Goal: Download file/media

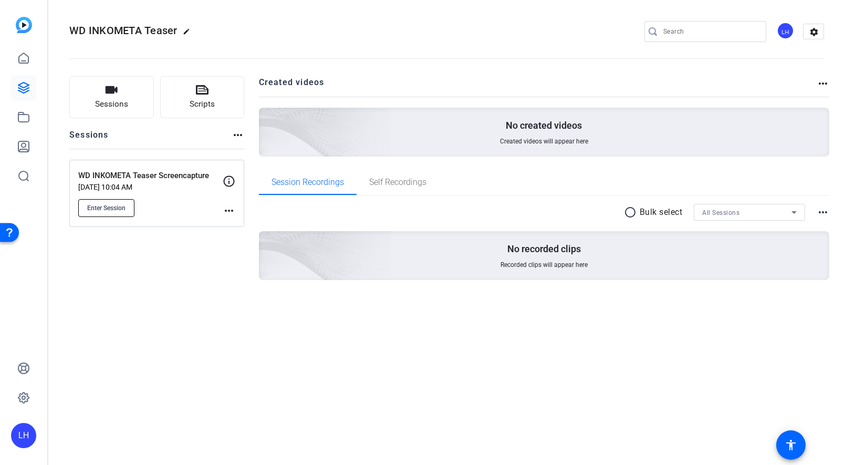
click at [111, 208] on span "Enter Session" at bounding box center [106, 208] width 38 height 8
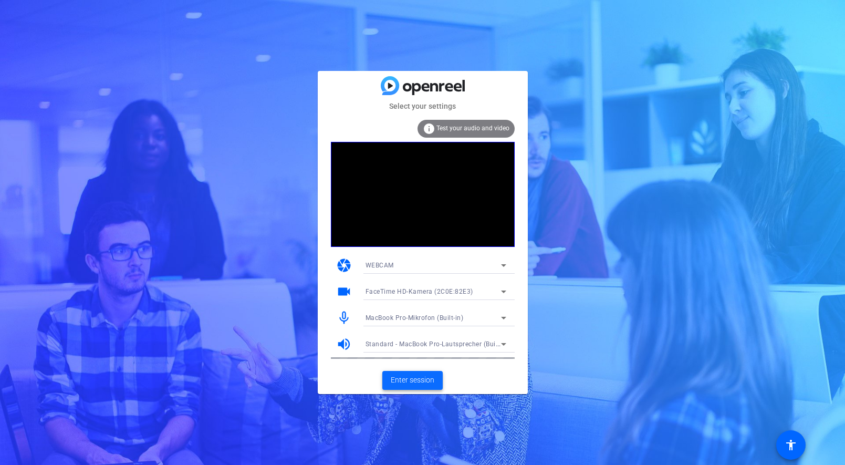
click at [416, 379] on span "Enter session" at bounding box center [413, 380] width 44 height 11
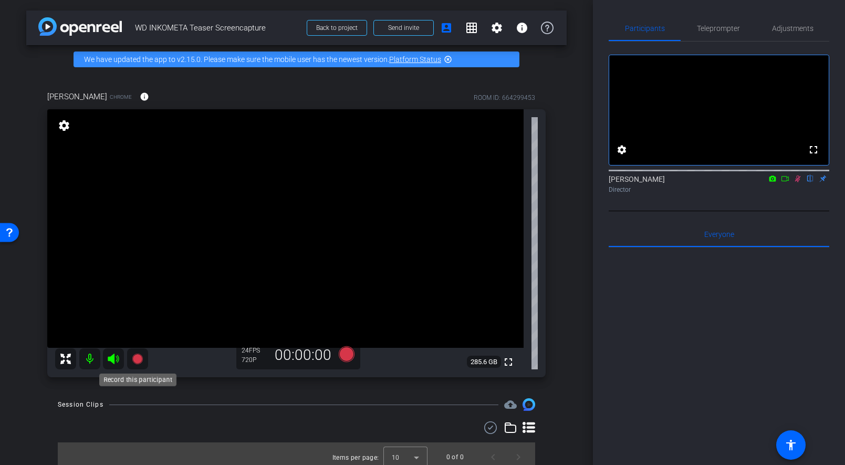
click at [137, 361] on icon at bounding box center [137, 359] width 11 height 11
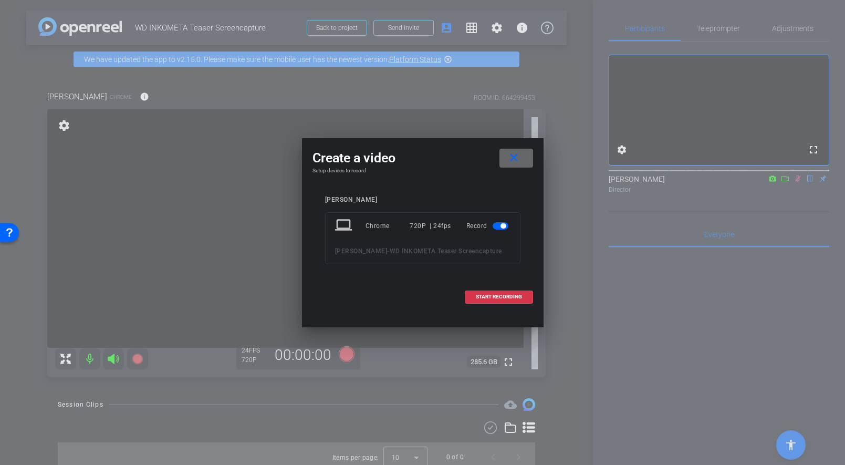
click at [519, 158] on mat-icon "close" at bounding box center [513, 157] width 13 height 13
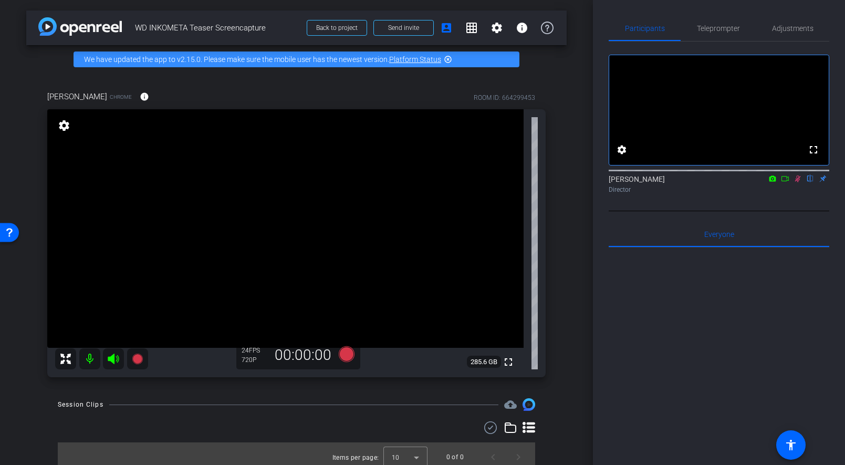
click at [794, 182] on icon at bounding box center [798, 178] width 8 height 7
click at [735, 23] on span "Teleprompter" at bounding box center [718, 28] width 43 height 25
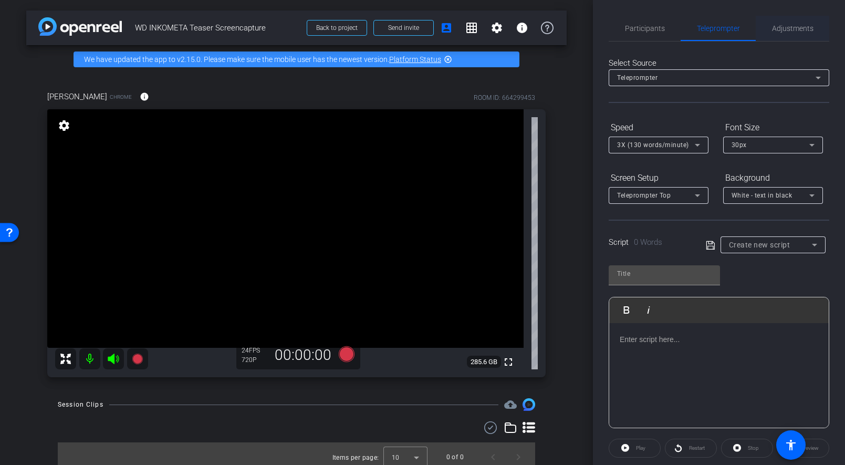
click at [797, 25] on span "Adjustments" at bounding box center [793, 28] width 42 height 7
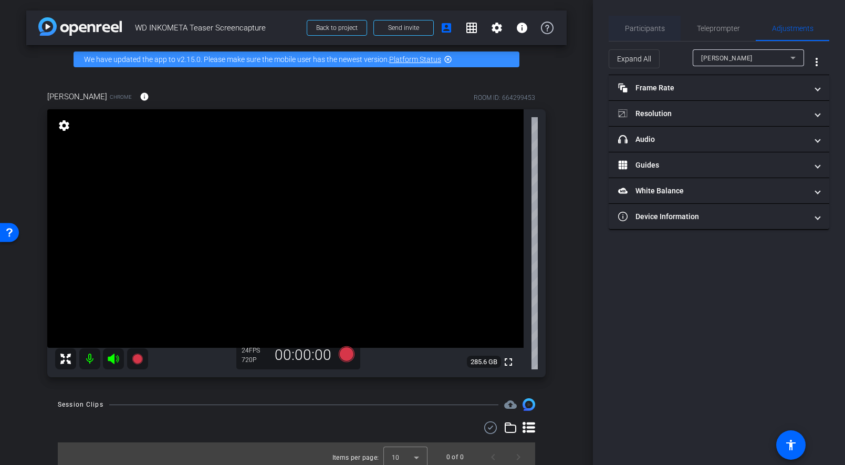
click at [668, 25] on div "Participants" at bounding box center [645, 28] width 72 height 25
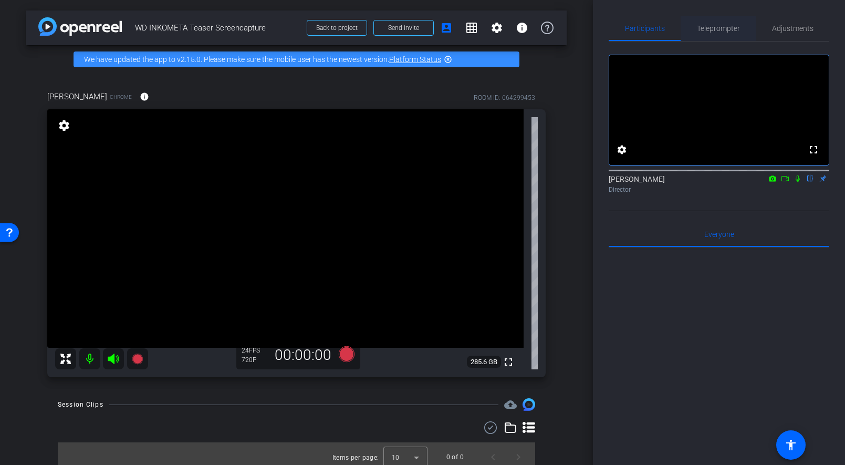
click at [714, 31] on span "Teleprompter" at bounding box center [718, 28] width 43 height 7
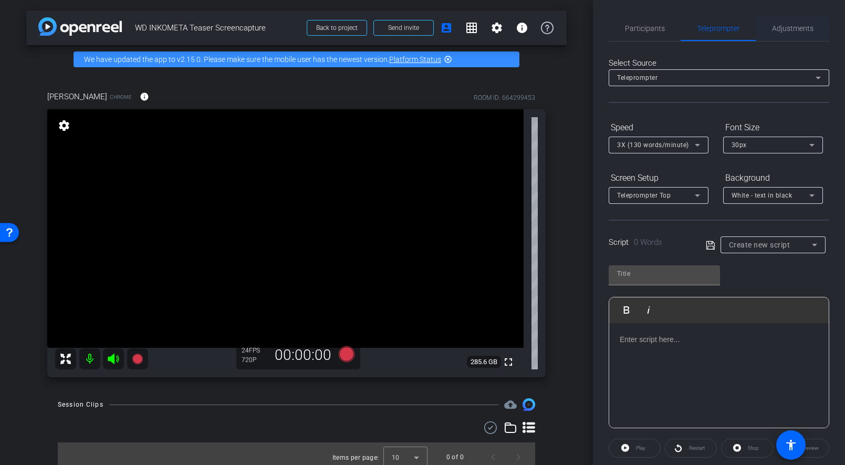
click at [793, 32] on span "Adjustments" at bounding box center [793, 28] width 42 height 7
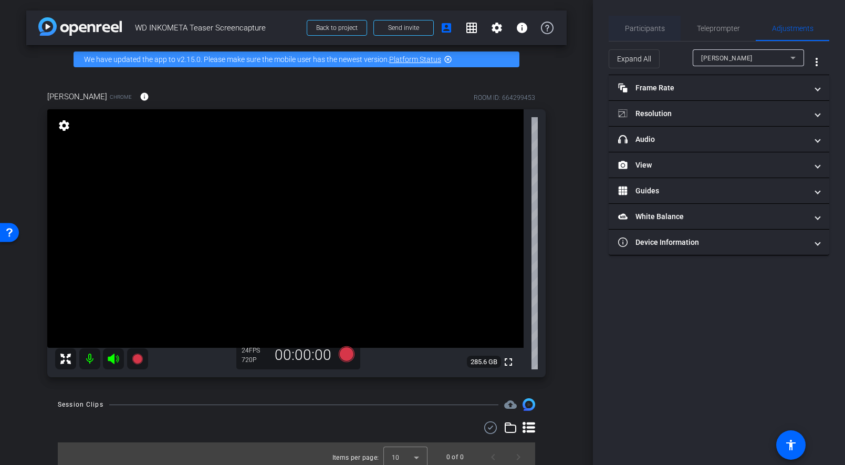
click at [650, 27] on span "Participants" at bounding box center [645, 28] width 40 height 7
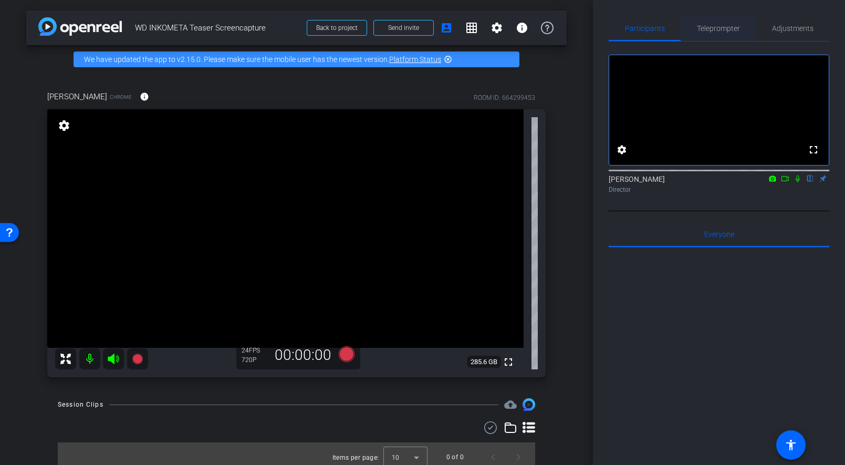
click at [701, 28] on span "Teleprompter" at bounding box center [718, 28] width 43 height 7
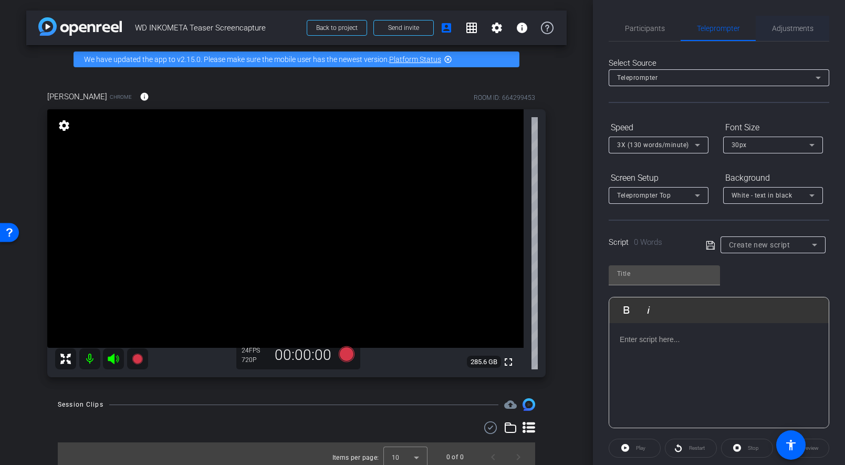
click at [795, 31] on span "Adjustments" at bounding box center [793, 28] width 42 height 7
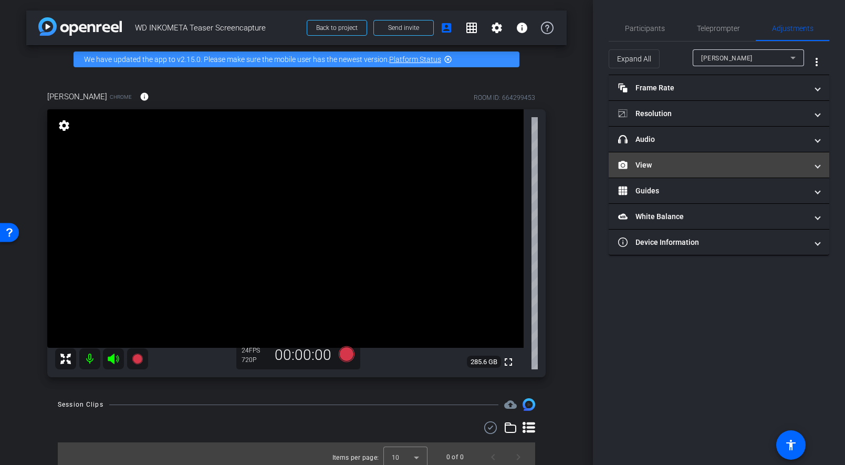
click at [653, 175] on mat-expansion-panel-header "View" at bounding box center [719, 164] width 221 height 25
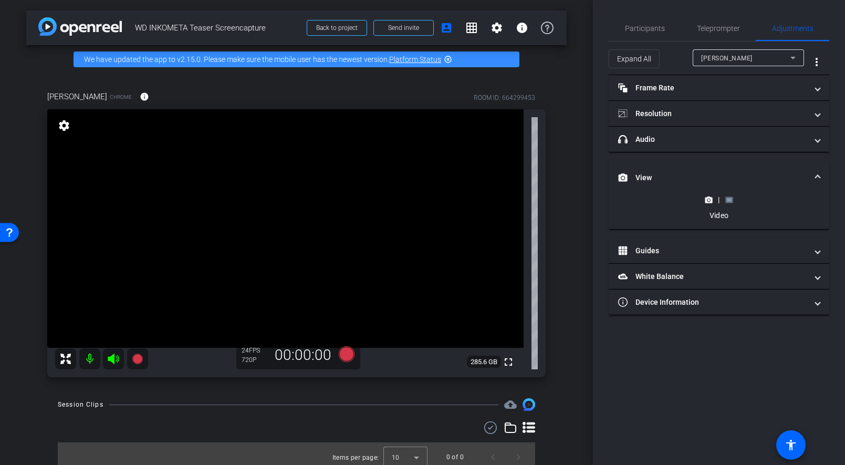
click at [729, 202] on icon at bounding box center [729, 200] width 8 height 8
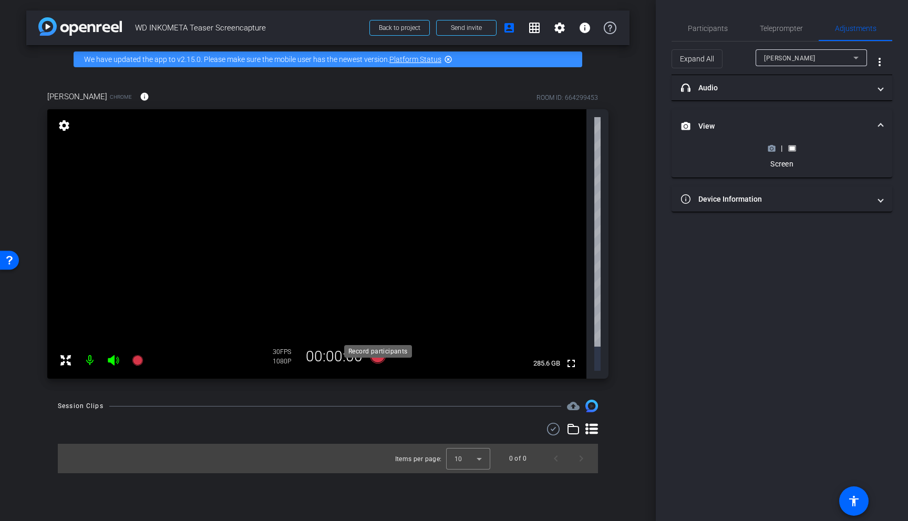
click at [378, 348] on icon at bounding box center [378, 356] width 16 height 16
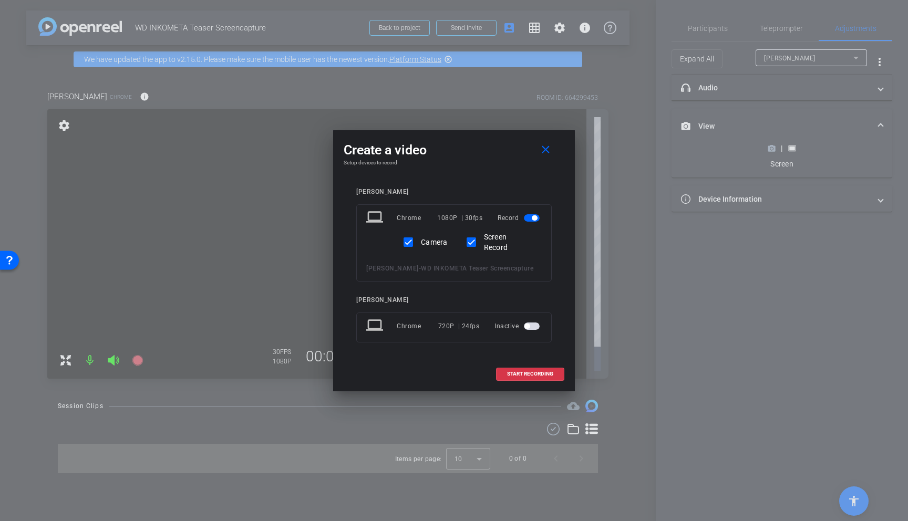
click at [531, 326] on span "button" at bounding box center [532, 326] width 16 height 7
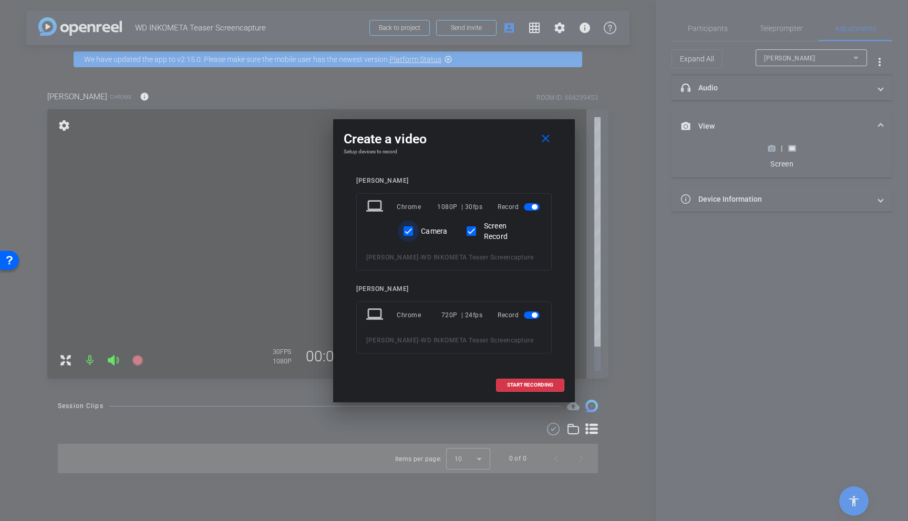
click at [410, 234] on input "Camera" at bounding box center [408, 231] width 21 height 21
checkbox input "false"
click at [534, 317] on span "button" at bounding box center [534, 315] width 5 height 5
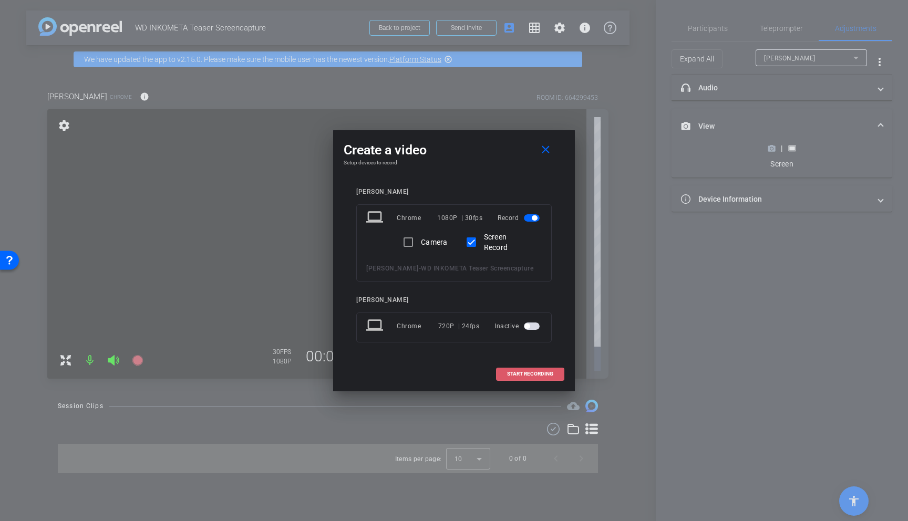
click at [535, 377] on span "START RECORDING" at bounding box center [530, 373] width 46 height 5
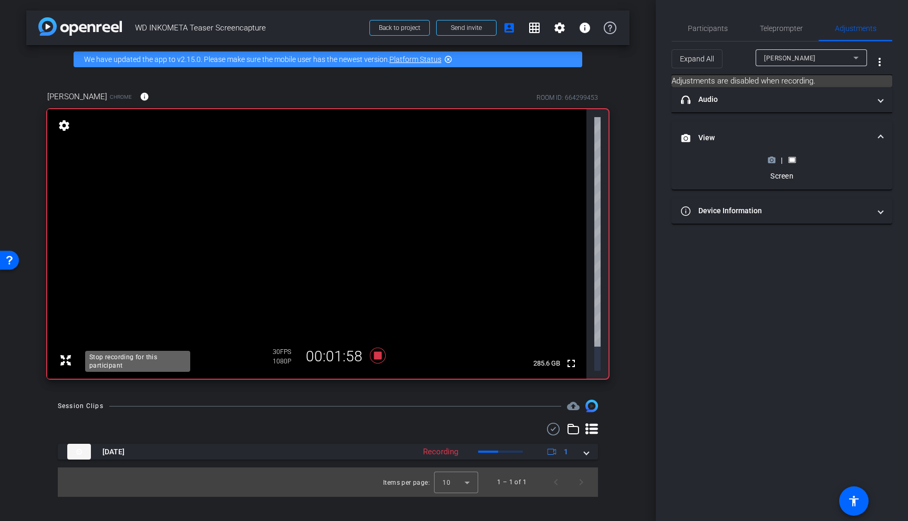
click at [139, 355] on icon at bounding box center [137, 360] width 11 height 11
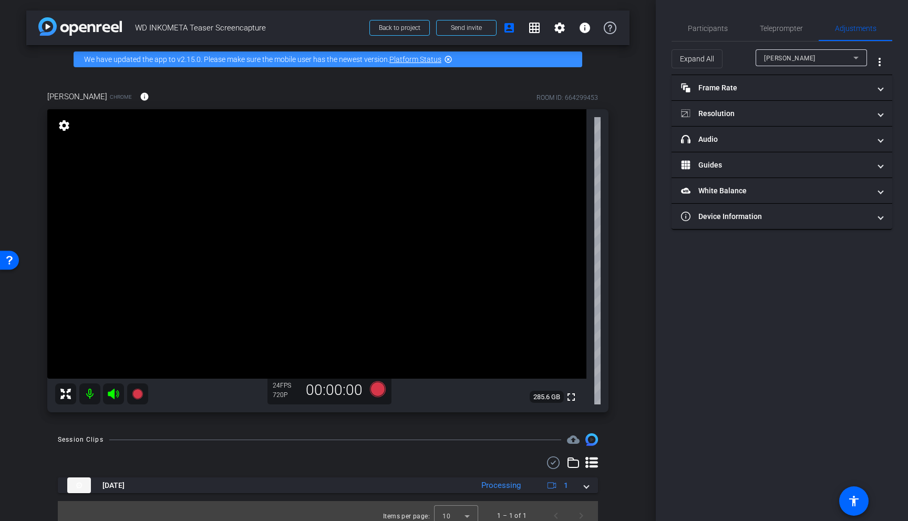
scroll to position [9, 0]
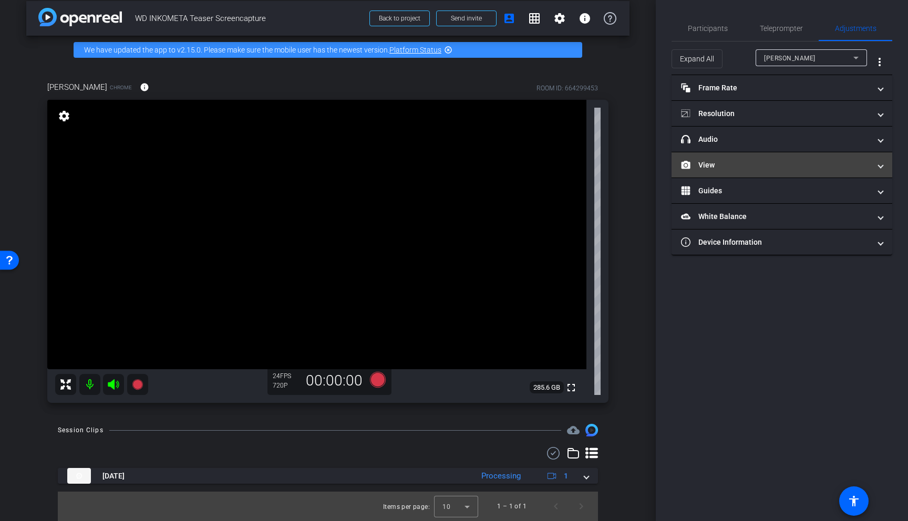
click at [729, 163] on mat-panel-title "View" at bounding box center [775, 165] width 189 height 11
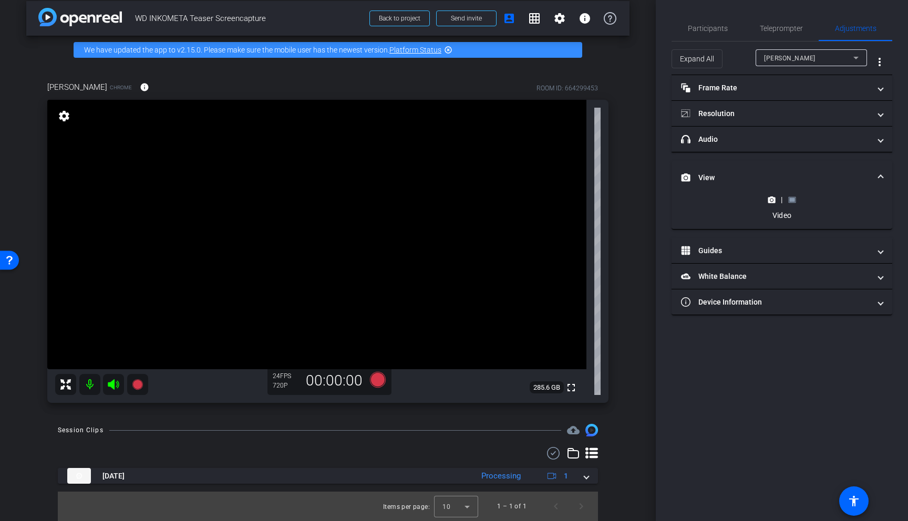
click at [792, 198] on rect at bounding box center [792, 200] width 6 height 4
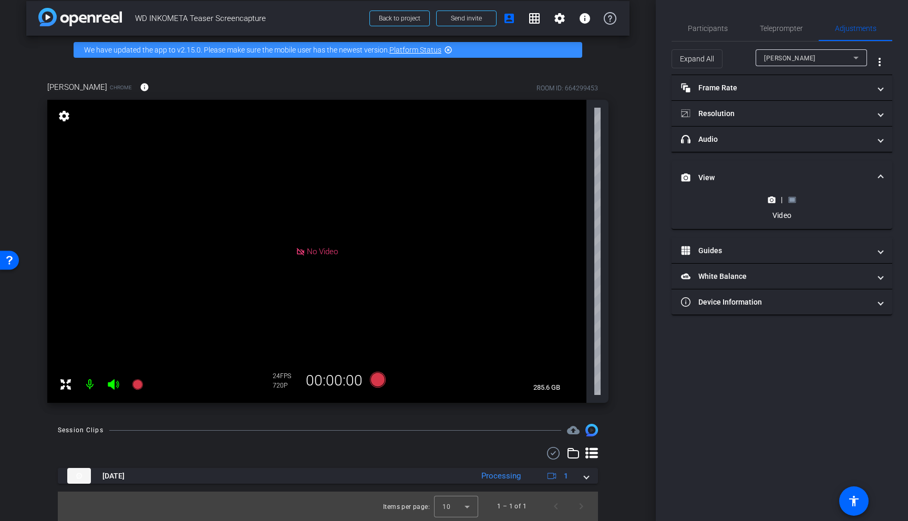
scroll to position [0, 0]
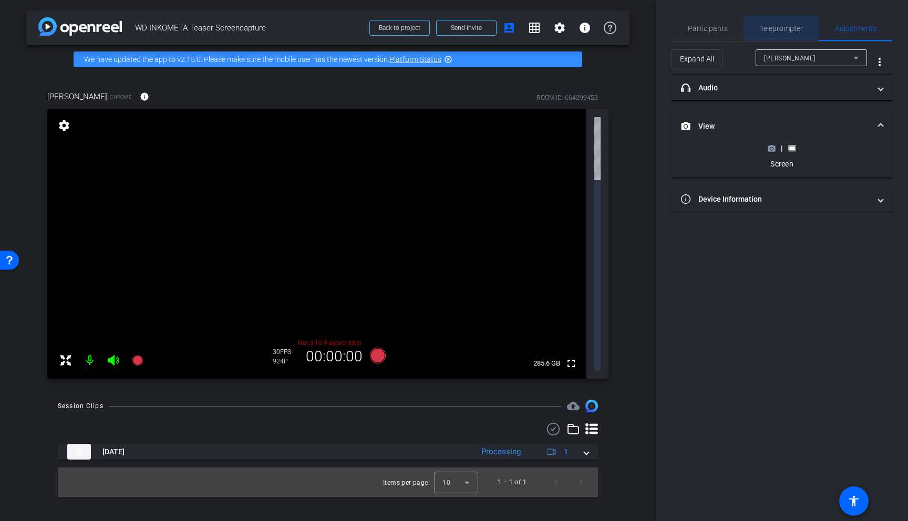
click at [787, 31] on span "Teleprompter" at bounding box center [781, 28] width 43 height 7
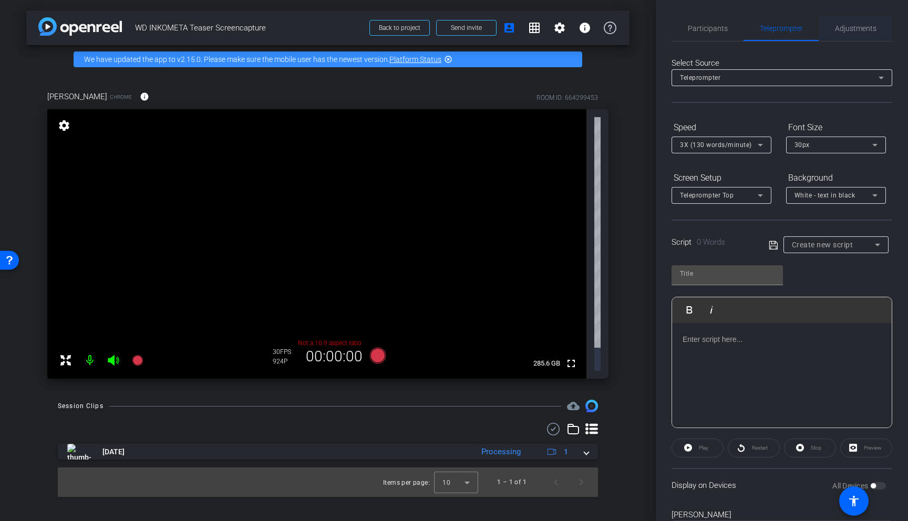
click at [845, 27] on span "Adjustments" at bounding box center [856, 28] width 42 height 7
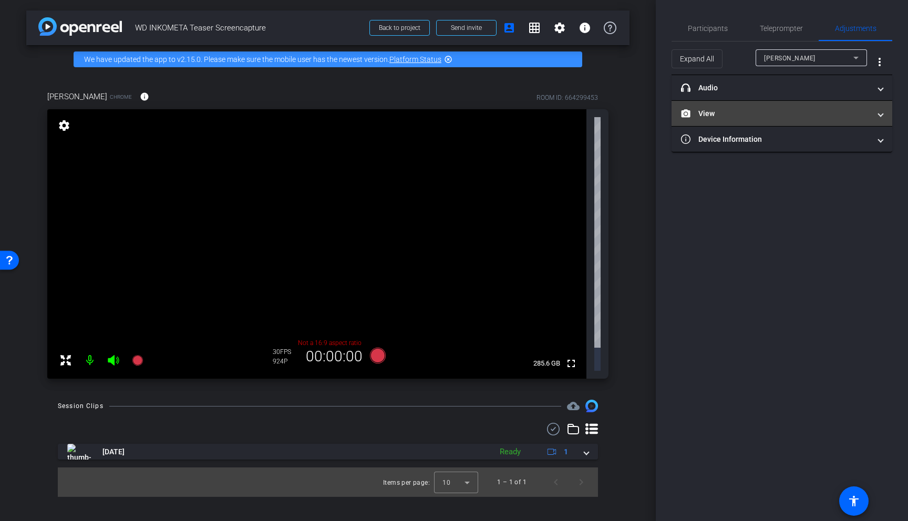
click at [793, 107] on mat-expansion-panel-header "View" at bounding box center [781, 113] width 221 height 25
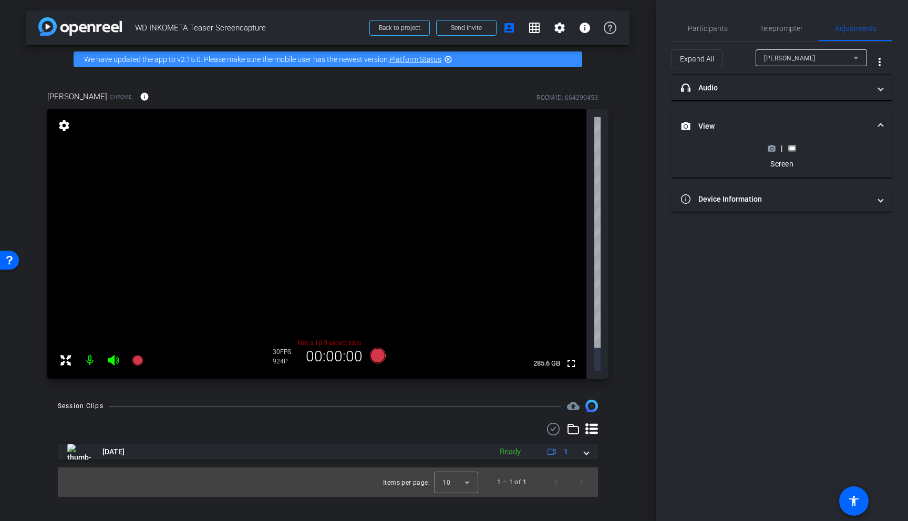
click at [341, 271] on video at bounding box center [316, 243] width 539 height 269
click at [142, 355] on icon at bounding box center [137, 360] width 11 height 11
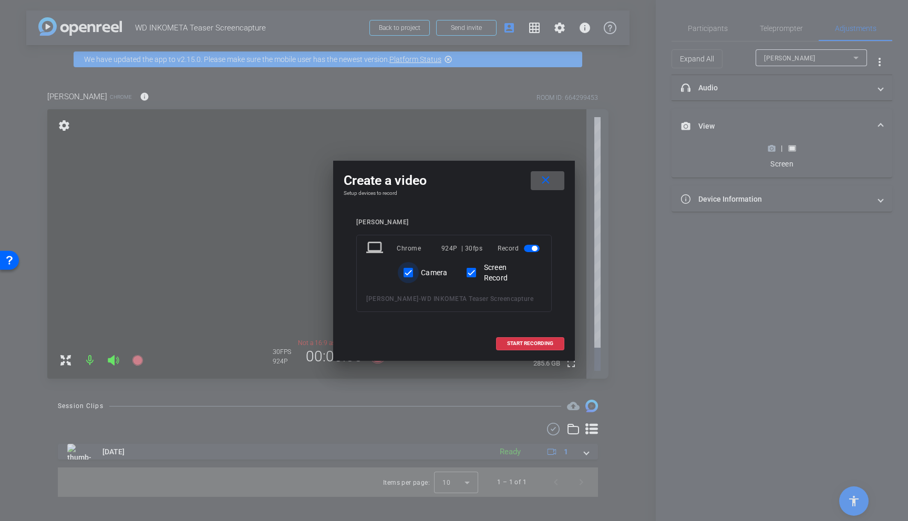
click at [411, 269] on input "Camera" at bounding box center [408, 272] width 21 height 21
checkbox input "false"
click at [534, 343] on span "START RECORDING" at bounding box center [530, 343] width 46 height 5
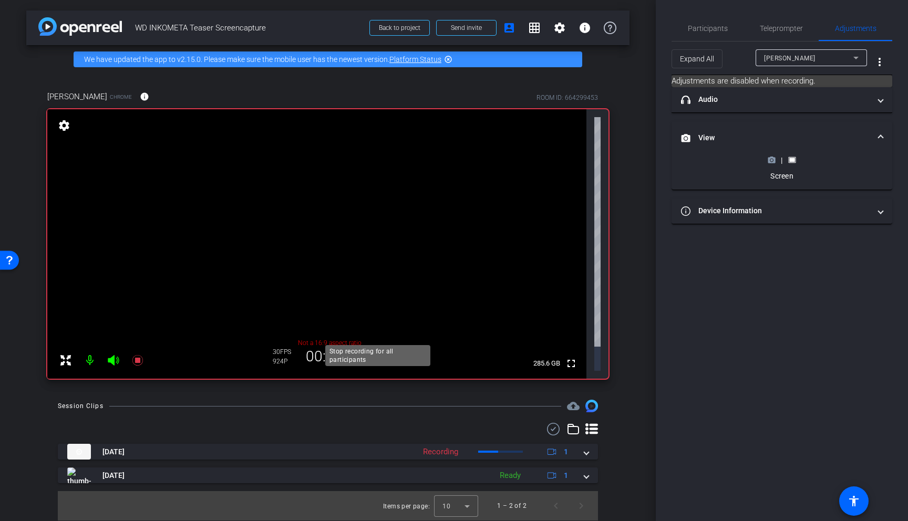
click at [371, 346] on icon at bounding box center [377, 355] width 25 height 19
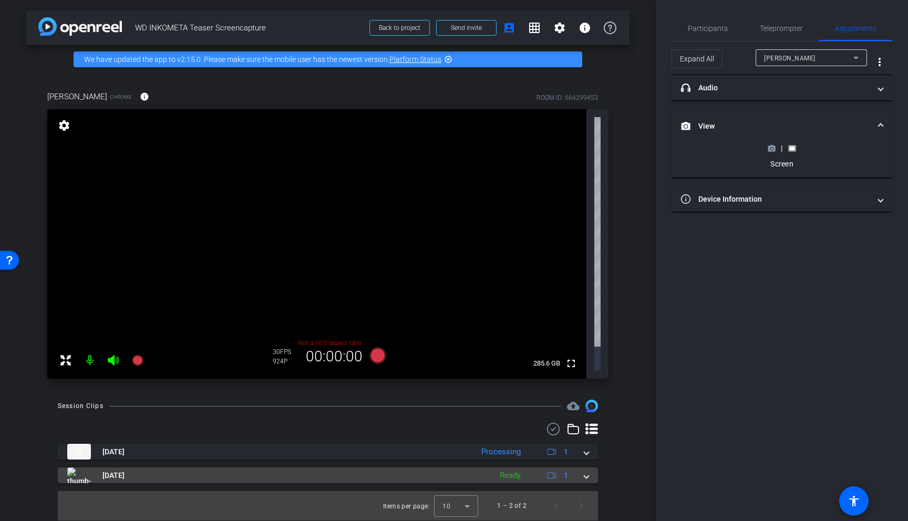
click at [590, 464] on mat-expansion-panel-header "Sep 15, 2025 Ready 1" at bounding box center [328, 476] width 540 height 16
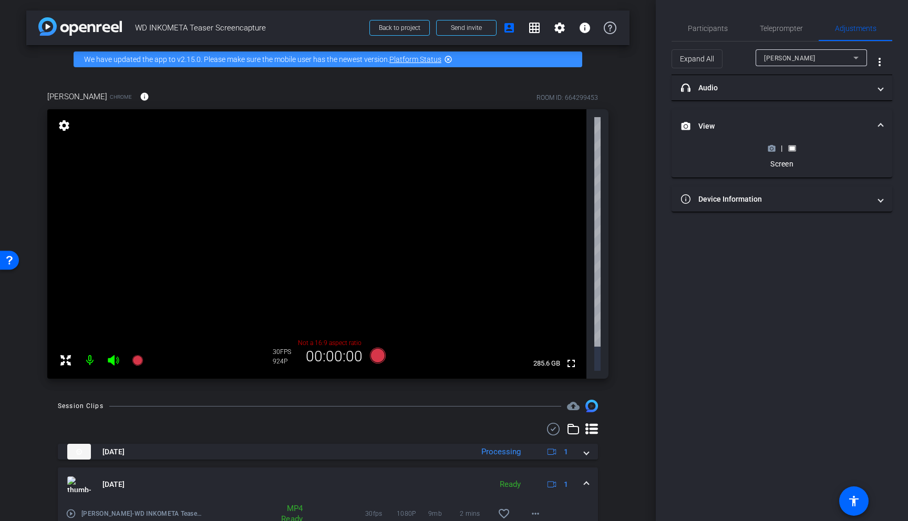
scroll to position [29, 0]
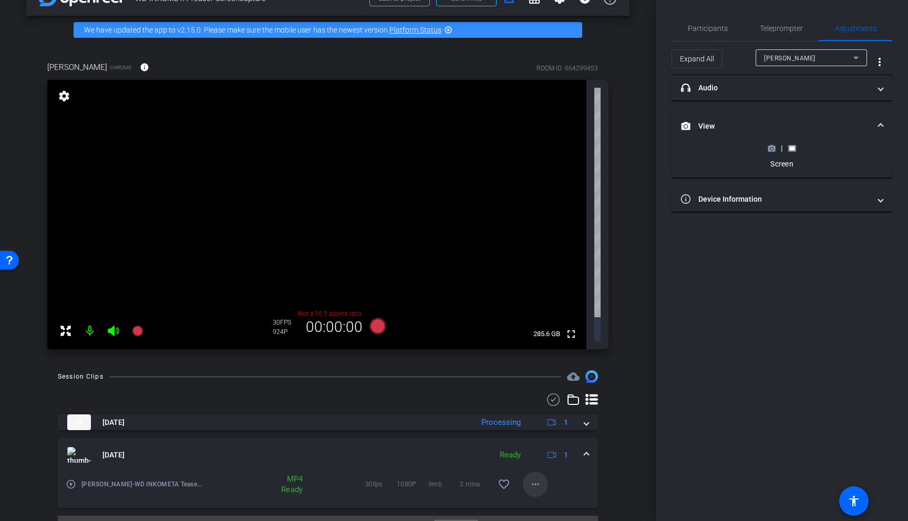
click at [535, 464] on mat-icon "more_horiz" at bounding box center [535, 484] width 13 height 13
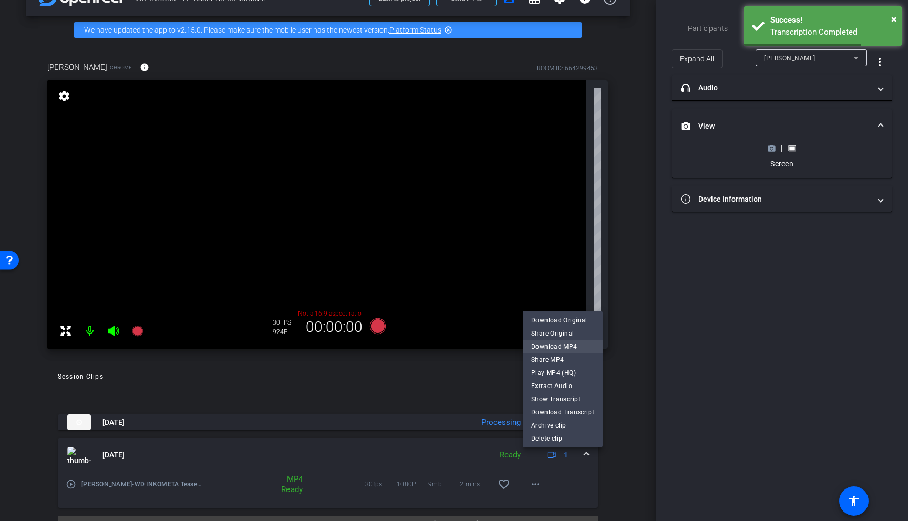
click at [564, 347] on span "Download MP4" at bounding box center [562, 346] width 63 height 13
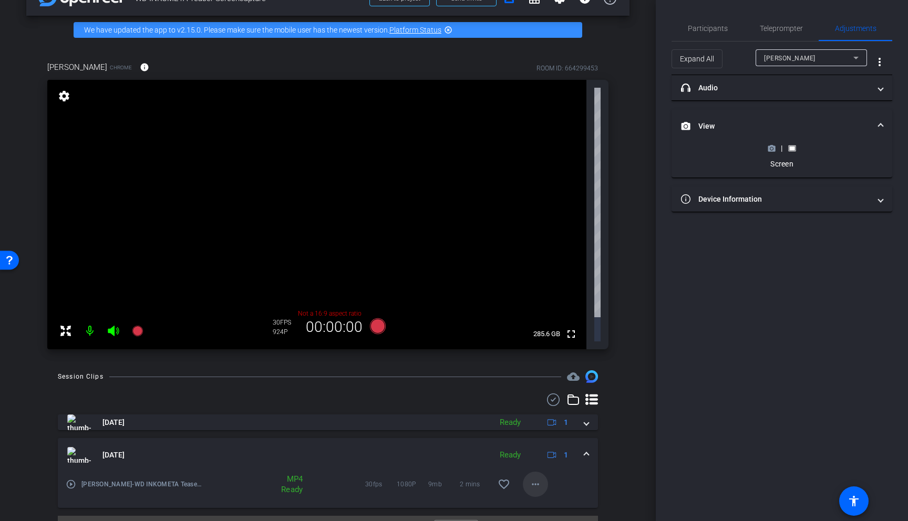
click at [533, 464] on mat-icon "more_horiz" at bounding box center [535, 484] width 13 height 13
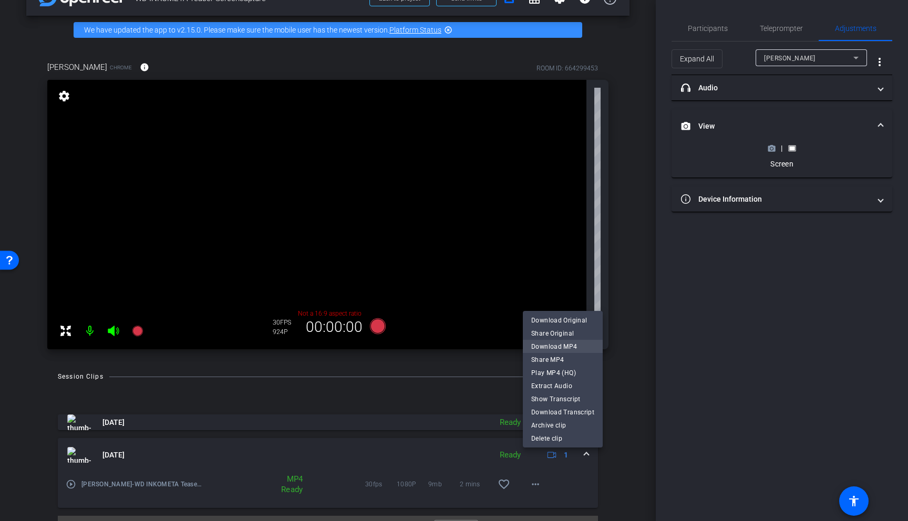
click at [572, 348] on span "Download MP4" at bounding box center [562, 346] width 63 height 13
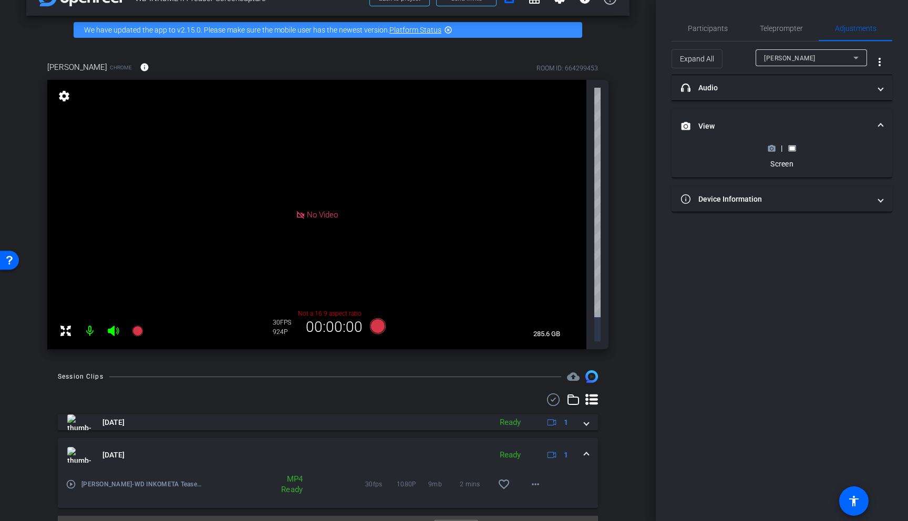
scroll to position [0, 0]
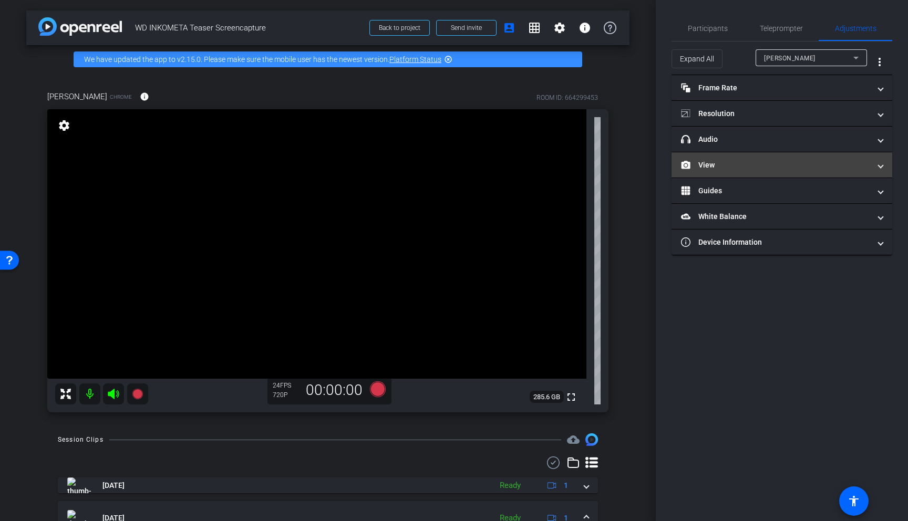
click at [748, 170] on mat-panel-title "View" at bounding box center [775, 165] width 189 height 11
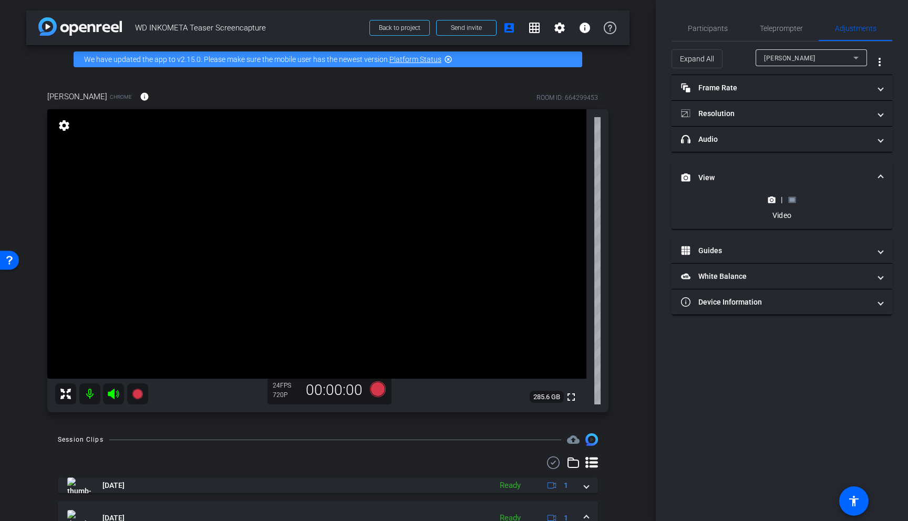
click at [794, 202] on icon at bounding box center [791, 199] width 7 height 6
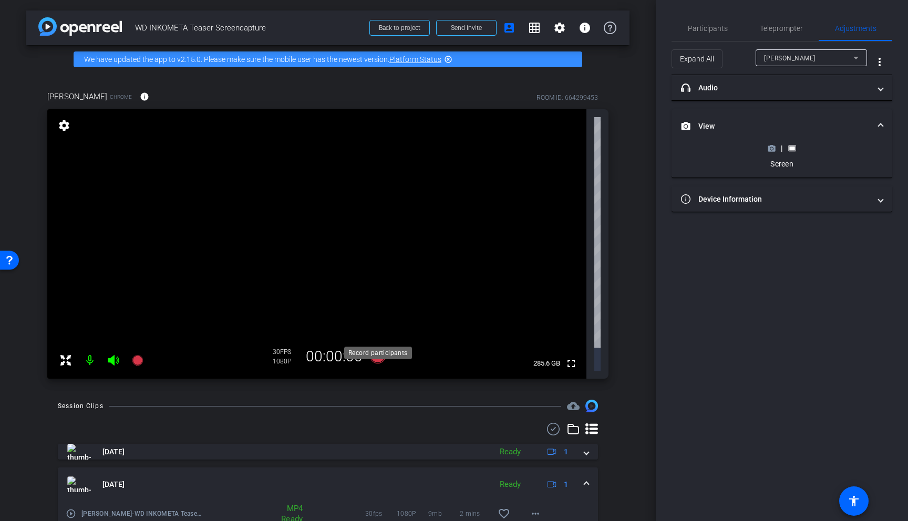
click at [383, 348] on icon at bounding box center [378, 356] width 16 height 16
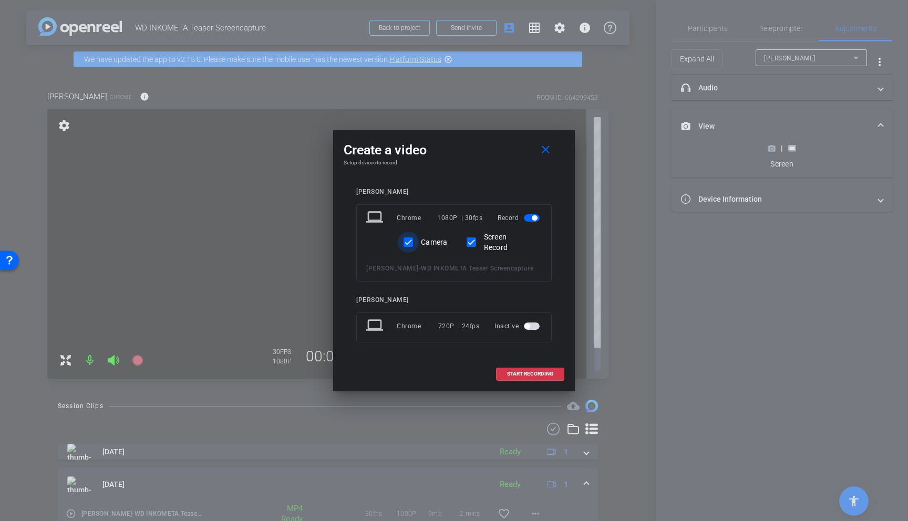
click at [411, 242] on input "Camera" at bounding box center [408, 242] width 21 height 21
checkbox input "false"
click at [534, 373] on span "START RECORDING" at bounding box center [530, 373] width 46 height 5
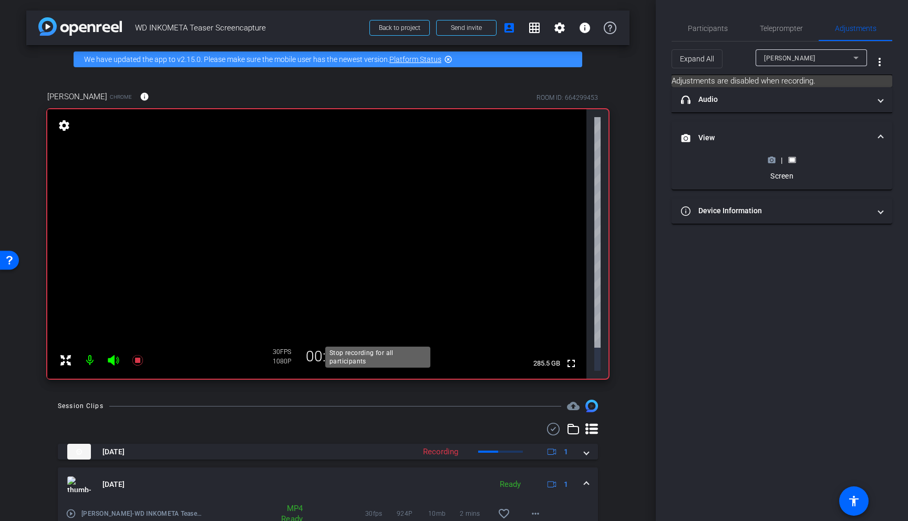
click at [380, 348] on icon at bounding box center [378, 356] width 16 height 16
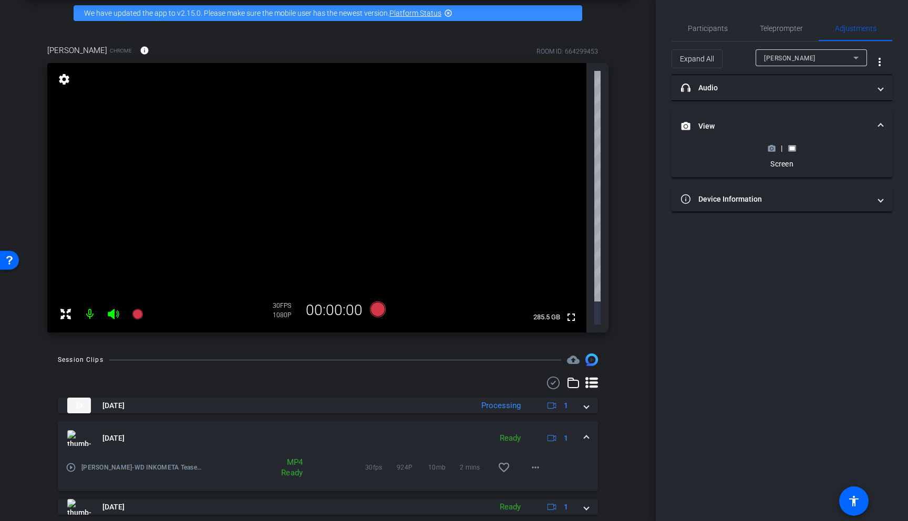
scroll to position [54, 0]
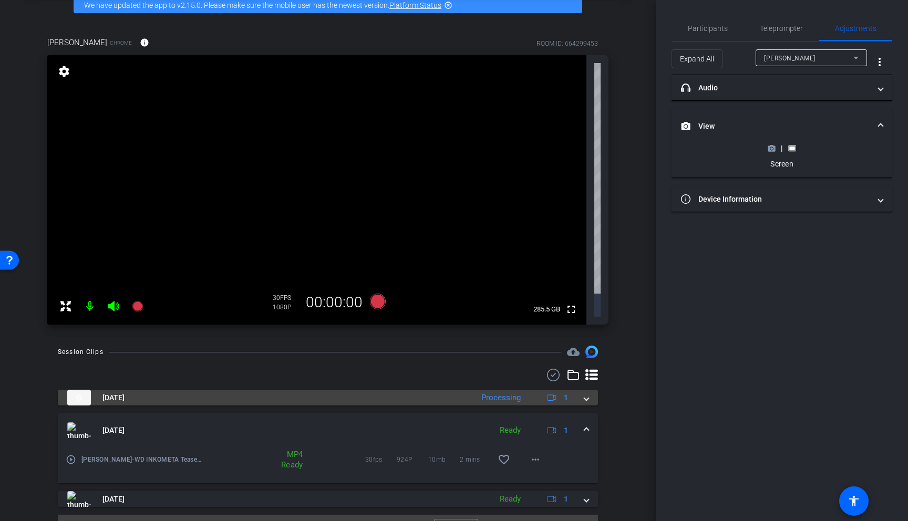
click at [446, 390] on mat-panel-title "Sep 15, 2025" at bounding box center [267, 398] width 400 height 16
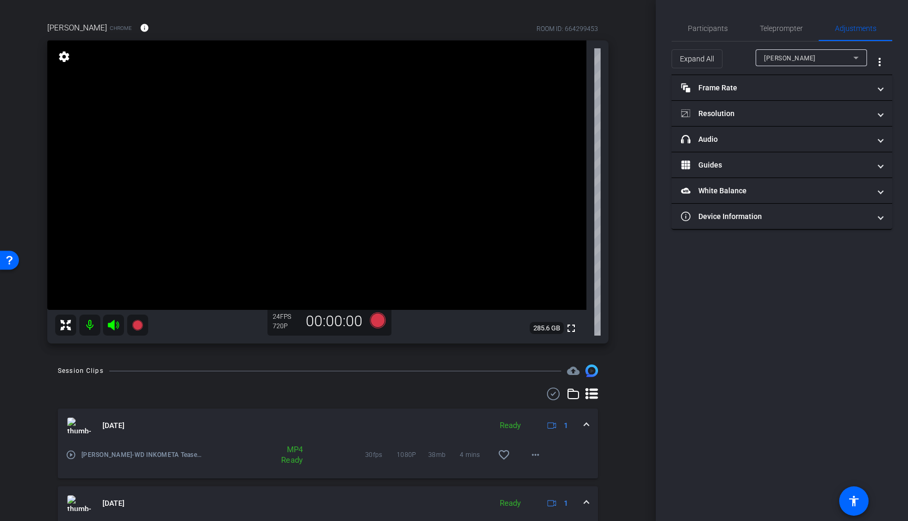
scroll to position [0, 0]
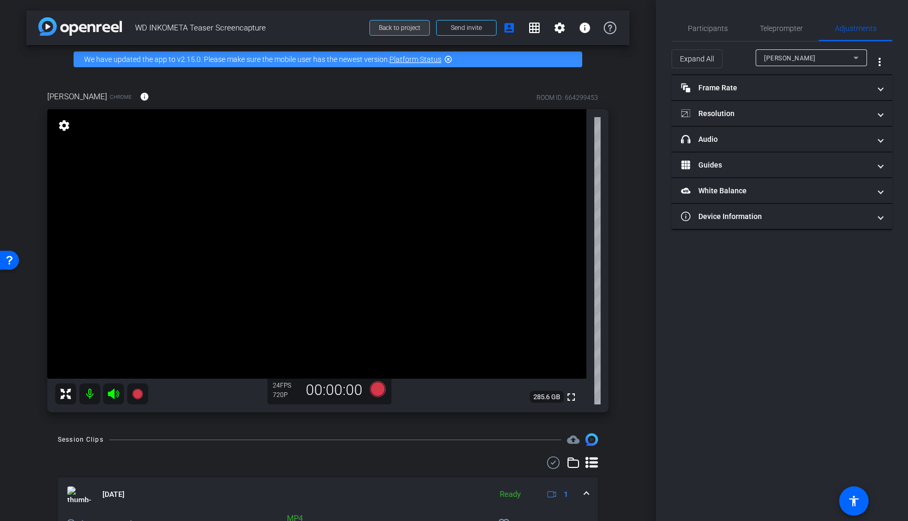
click at [399, 32] on span at bounding box center [399, 27] width 59 height 25
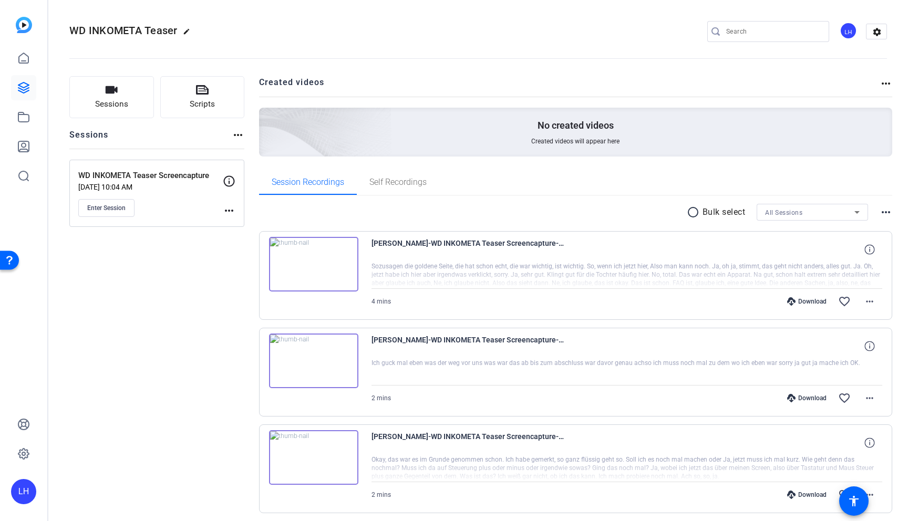
scroll to position [39, 0]
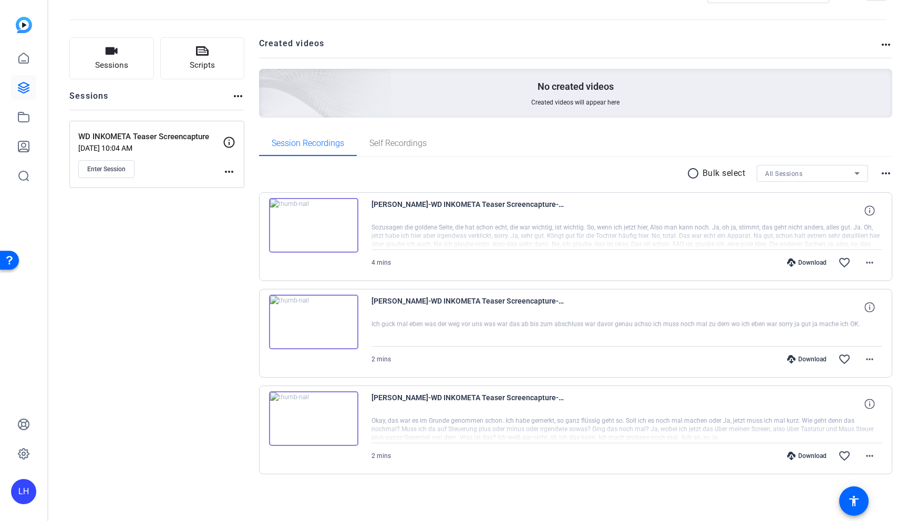
click at [687, 170] on mat-icon "radio_button_unchecked" at bounding box center [695, 173] width 16 height 13
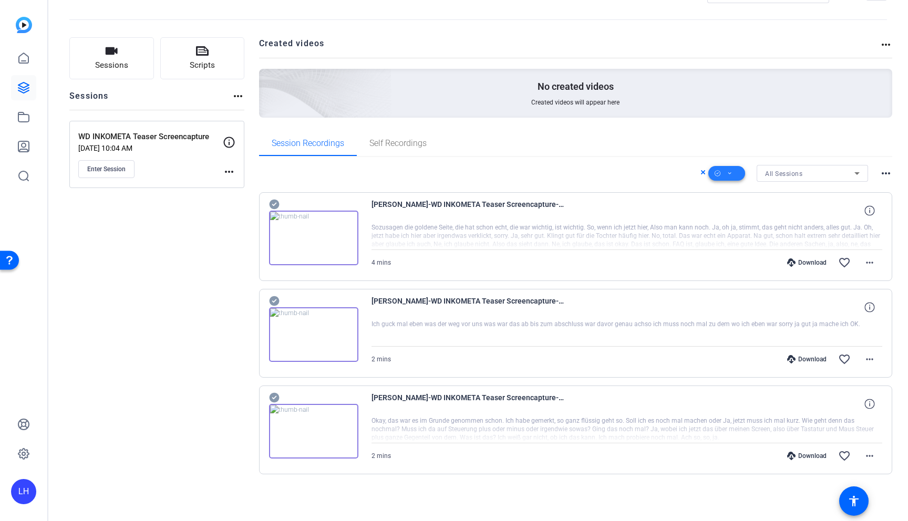
click at [741, 176] on span at bounding box center [726, 173] width 37 height 25
click at [760, 188] on span "Select All" at bounding box center [745, 190] width 56 height 13
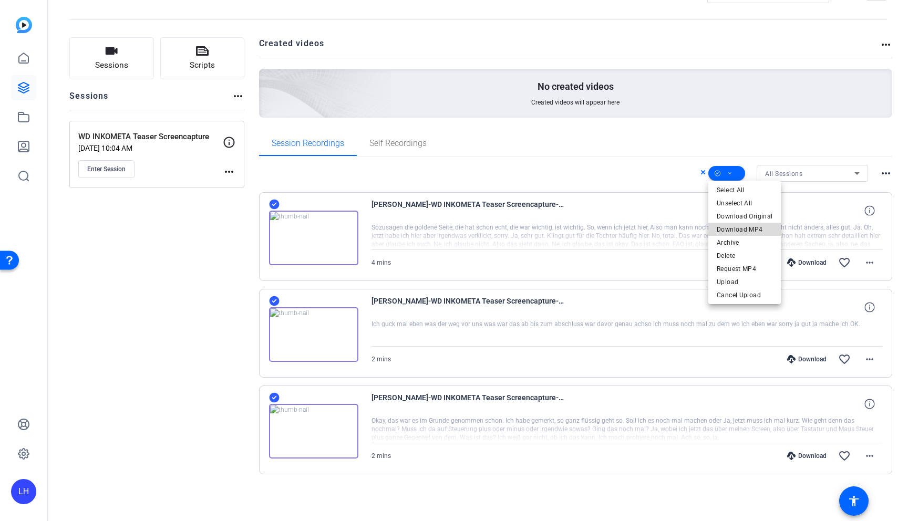
click at [760, 230] on span "Download MP4" at bounding box center [745, 229] width 56 height 13
